Goal: Transaction & Acquisition: Book appointment/travel/reservation

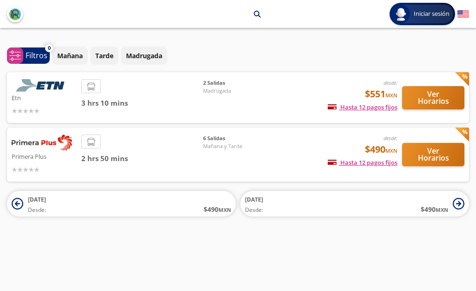
click at [95, 142] on icon at bounding box center [91, 142] width 8 height 8
click at [96, 142] on li at bounding box center [91, 142] width 19 height 14
click at [99, 142] on li at bounding box center [91, 142] width 19 height 14
click at [425, 152] on button "Ver Horarios" at bounding box center [433, 154] width 62 height 23
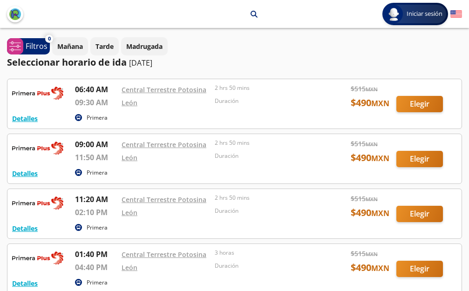
click at [418, 104] on div at bounding box center [234, 103] width 454 height 49
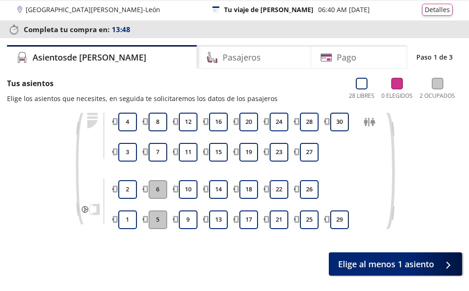
scroll to position [67, 0]
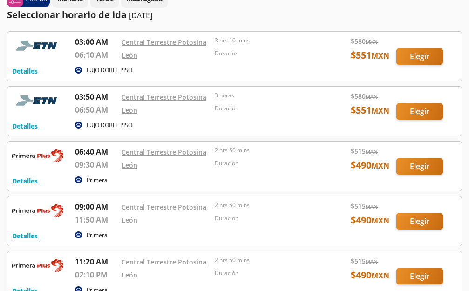
scroll to position [93, 0]
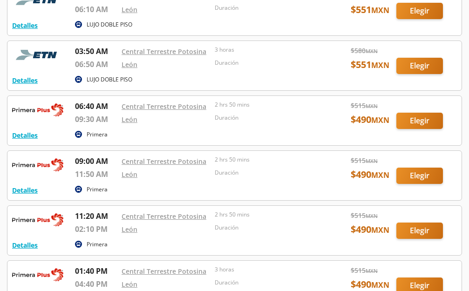
click at [435, 119] on div at bounding box center [234, 120] width 454 height 49
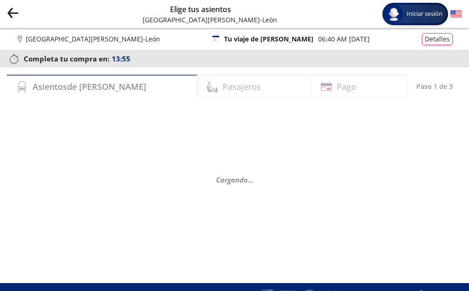
click at [216, 90] on icon at bounding box center [216, 90] width 1 height 4
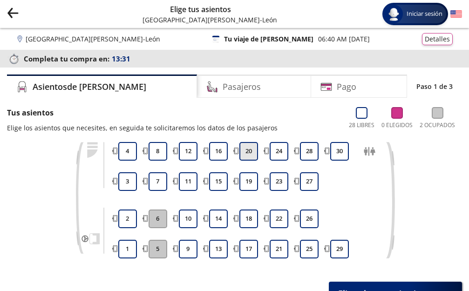
click at [249, 153] on button "20" at bounding box center [248, 151] width 19 height 19
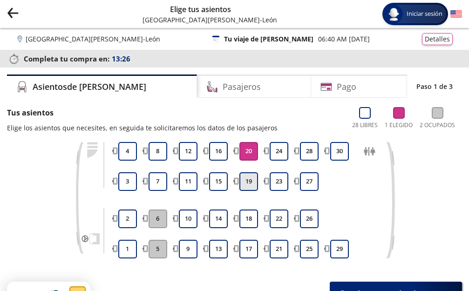
drag, startPoint x: 249, startPoint y: 184, endPoint x: 249, endPoint y: 179, distance: 5.1
click at [249, 182] on button "19" at bounding box center [248, 181] width 19 height 19
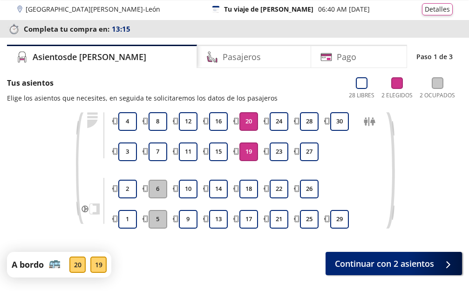
scroll to position [70, 0]
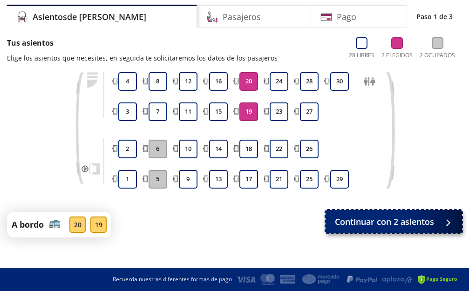
click at [392, 225] on span "Continuar con 2 asientos" at bounding box center [384, 221] width 99 height 13
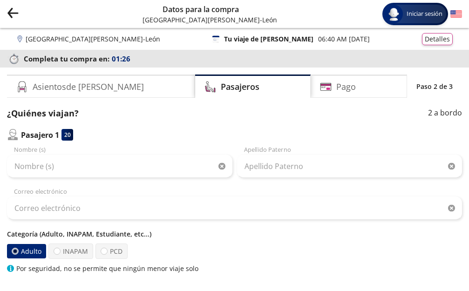
click at [10, 17] on icon "Group 9 Created with Sketch." at bounding box center [13, 13] width 12 height 12
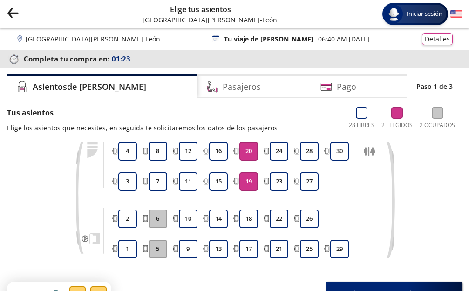
click at [13, 18] on icon "Group 9 Created with Sketch." at bounding box center [13, 13] width 12 height 12
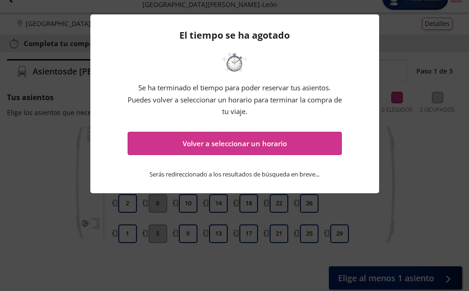
scroll to position [65, 0]
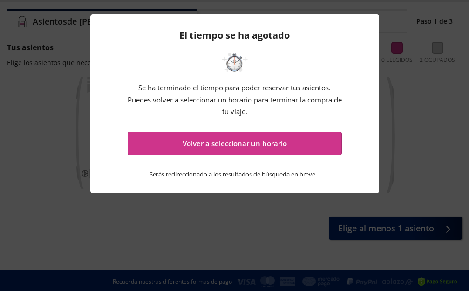
click at [288, 46] on div "El tiempo se ha agotado Se ha terminado el tiempo para poder reservar tus asien…" at bounding box center [234, 103] width 288 height 179
